Goal: Transaction & Acquisition: Obtain resource

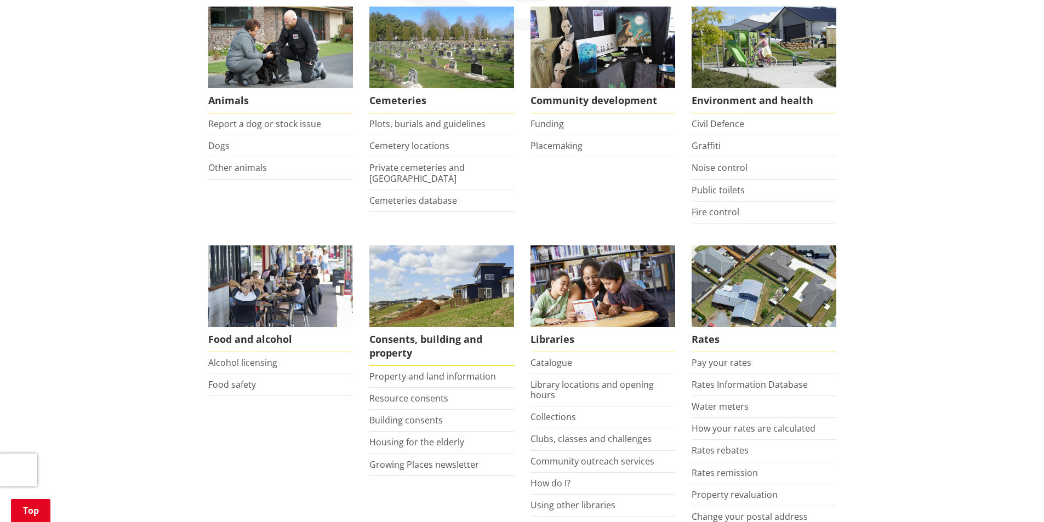
scroll to position [329, 0]
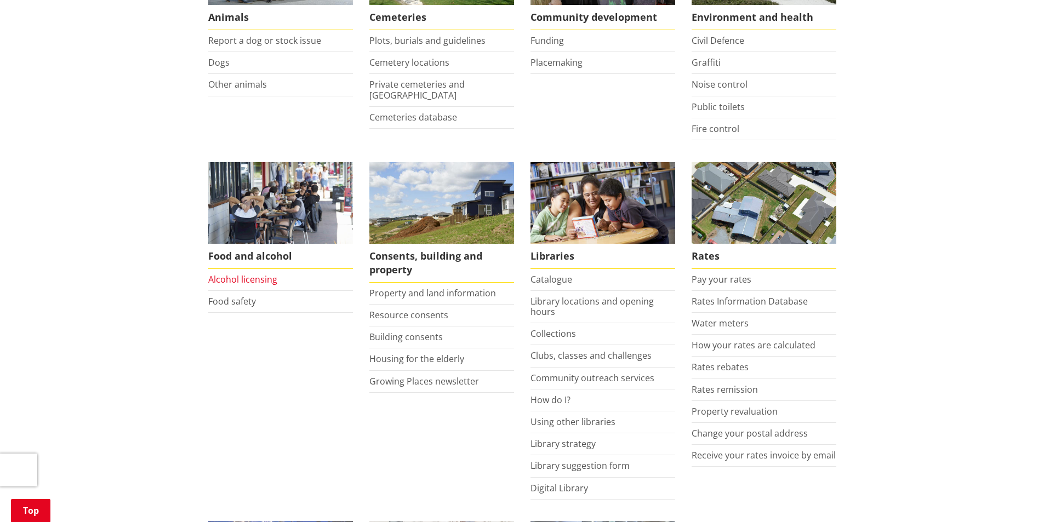
click at [246, 282] on link "Alcohol licensing" at bounding box center [242, 279] width 69 height 12
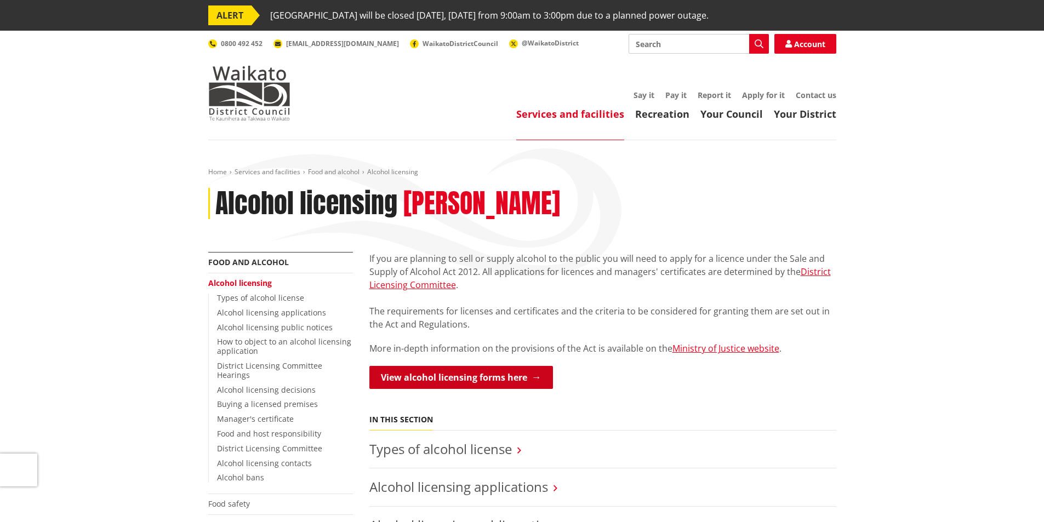
click at [508, 380] on link "View alcohol licensing forms here" at bounding box center [461, 377] width 184 height 23
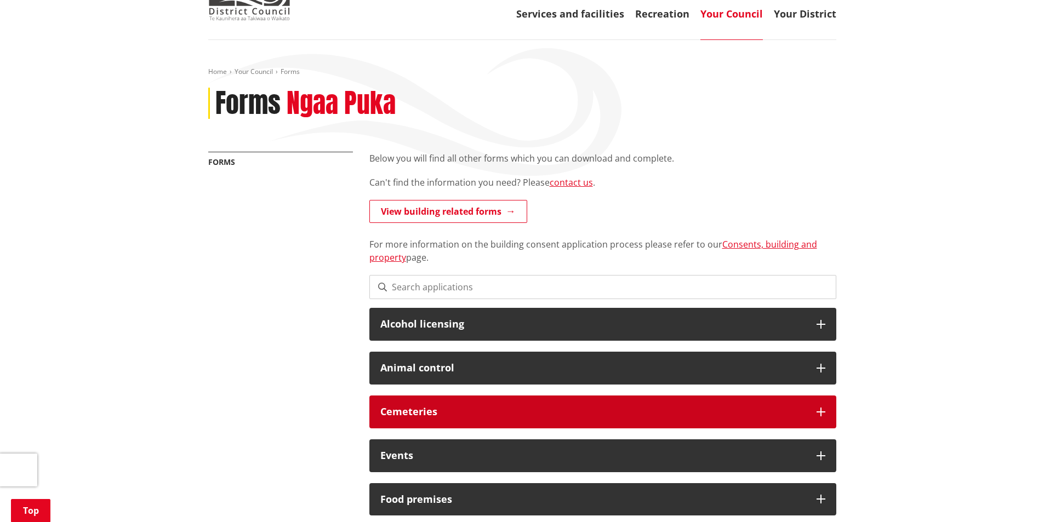
scroll to position [164, 0]
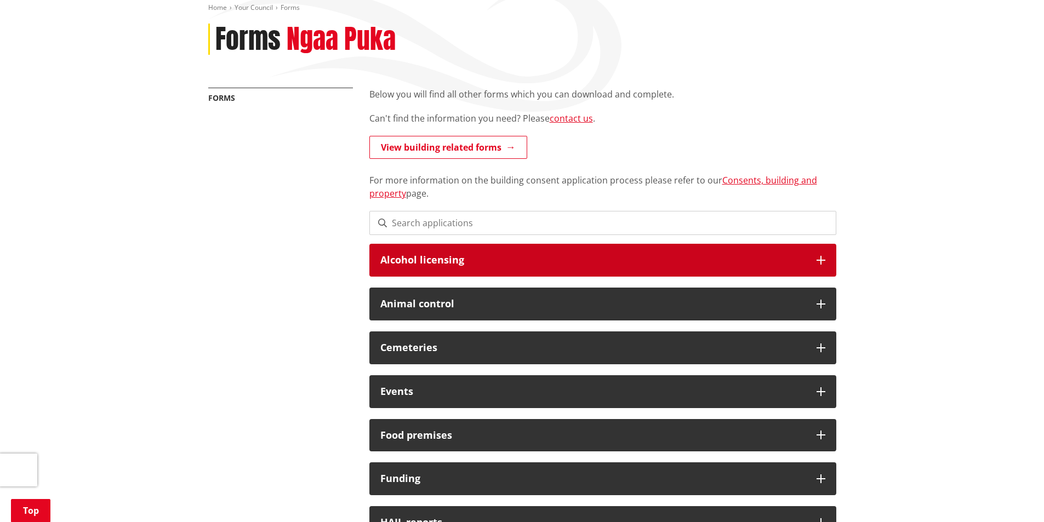
click at [504, 254] on div "Alcohol licensing" at bounding box center [602, 260] width 467 height 33
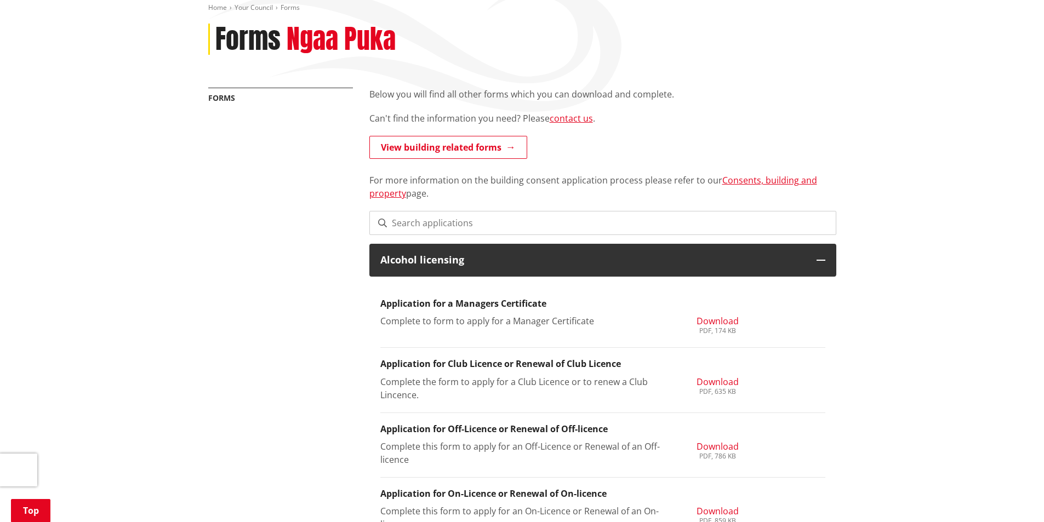
click at [726, 384] on span "Download" at bounding box center [718, 382] width 42 height 12
